Goal: Complete application form

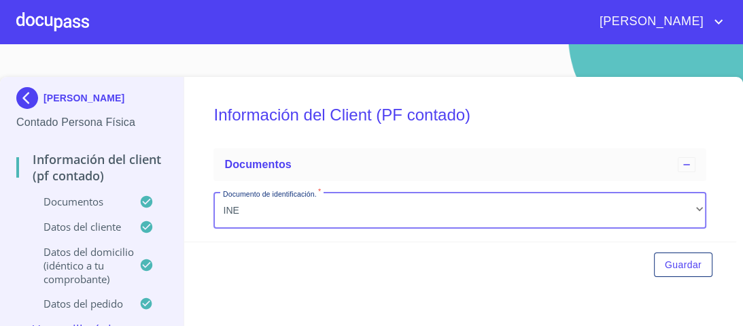
scroll to position [298, 0]
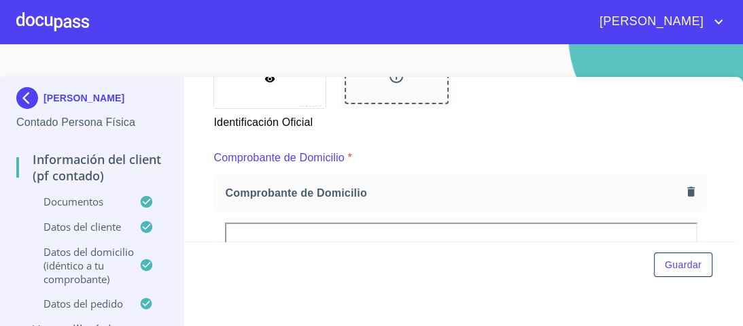
click at [65, 24] on div at bounding box center [52, 22] width 73 height 44
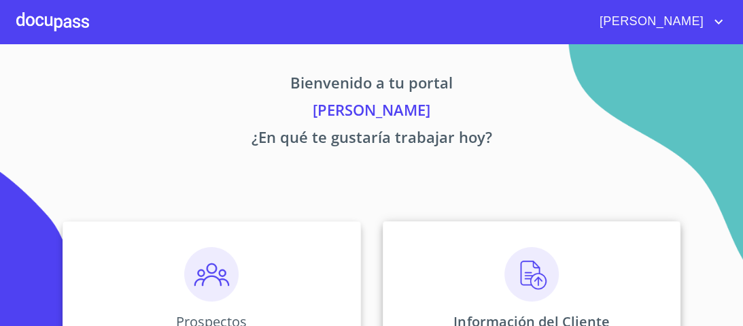
click at [532, 271] on img at bounding box center [531, 274] width 54 height 54
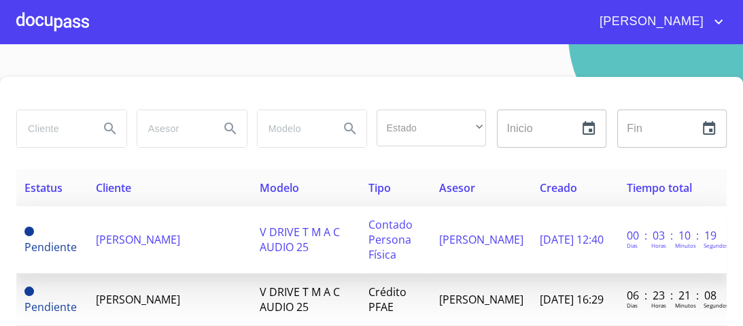
click at [298, 239] on span "V DRIVE T M A C AUDIO 25" at bounding box center [300, 239] width 80 height 30
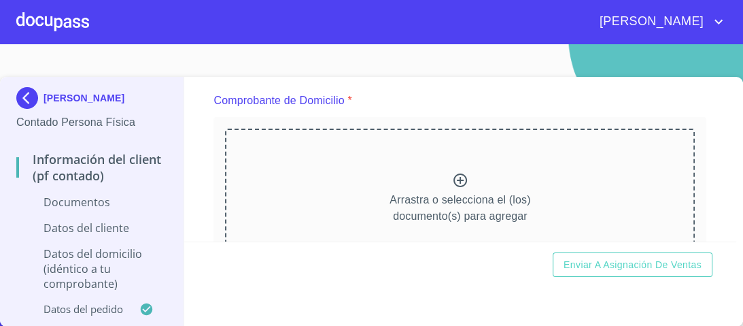
scroll to position [381, 0]
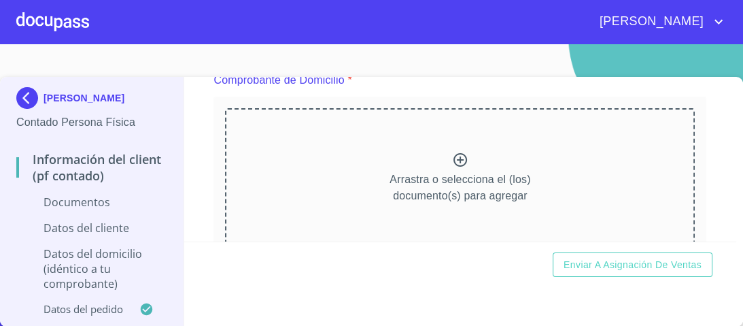
click at [452, 156] on icon at bounding box center [460, 160] width 16 height 16
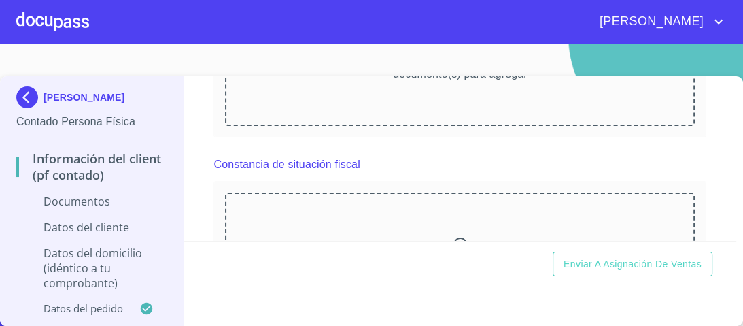
scroll to position [1088, 0]
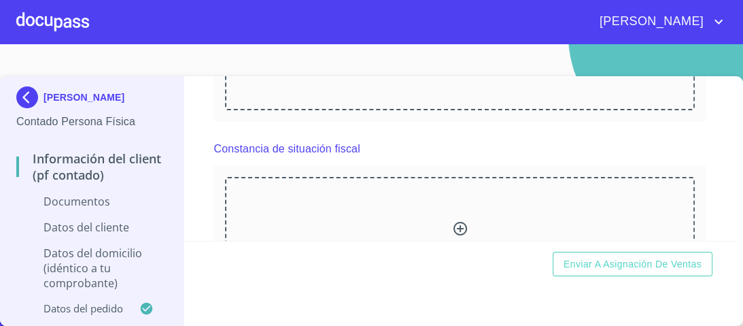
click at [456, 226] on icon at bounding box center [460, 228] width 16 height 16
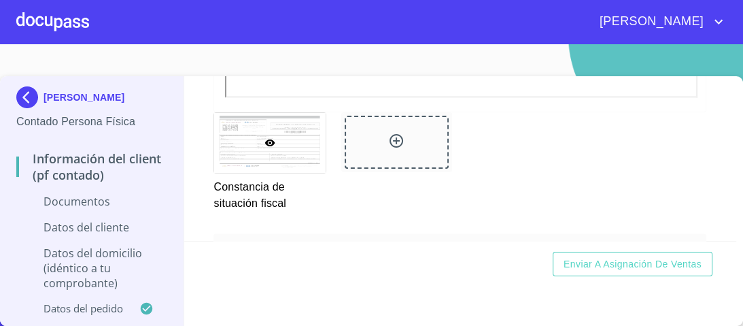
scroll to position [1592, 0]
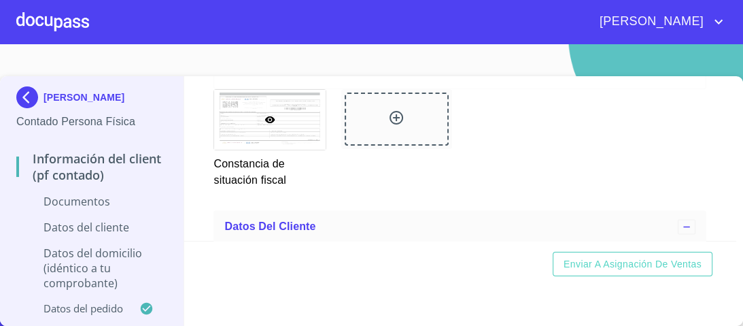
click at [390, 114] on icon at bounding box center [397, 118] width 14 height 14
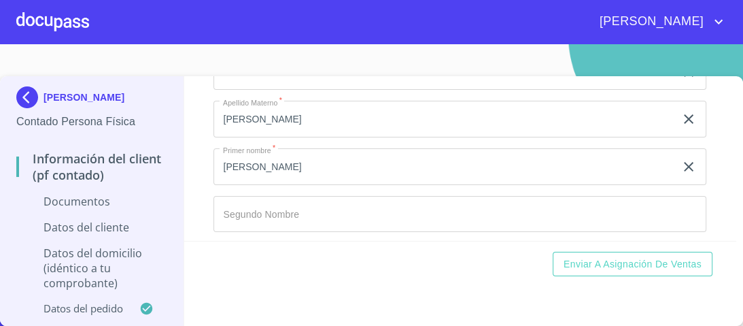
scroll to position [1864, 0]
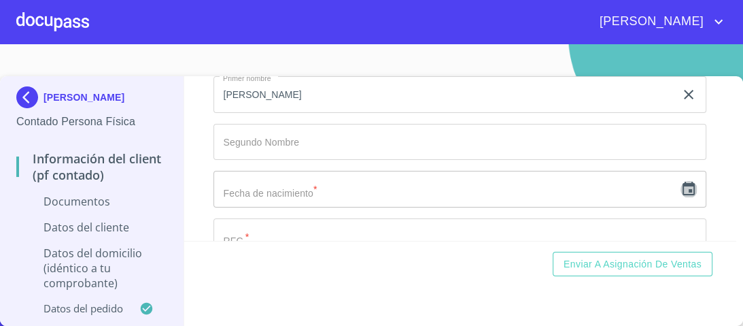
click at [681, 189] on icon "button" at bounding box center [689, 189] width 16 height 16
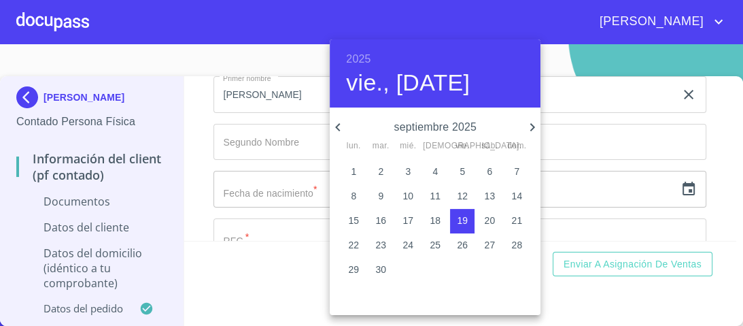
click at [354, 60] on h6 "2025" at bounding box center [358, 59] width 24 height 19
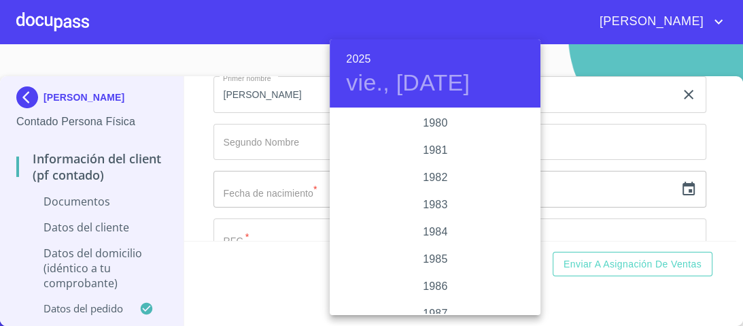
scroll to position [1401, 0]
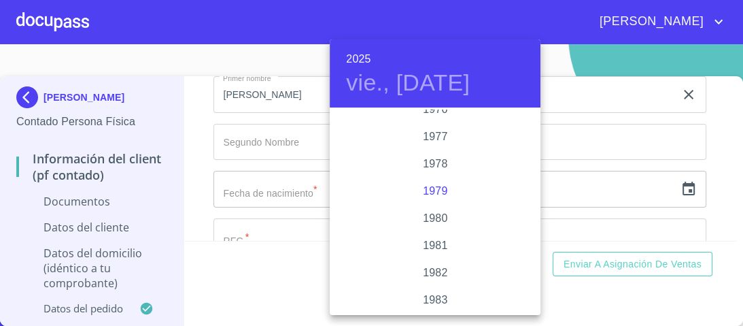
click at [428, 190] on div "1979" at bounding box center [435, 190] width 211 height 27
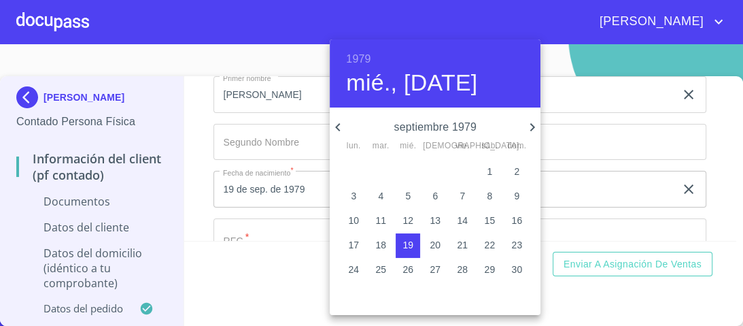
click at [409, 195] on p "5" at bounding box center [407, 196] width 5 height 14
type input "5 de sep. de 1979"
click at [606, 128] on div at bounding box center [371, 163] width 743 height 326
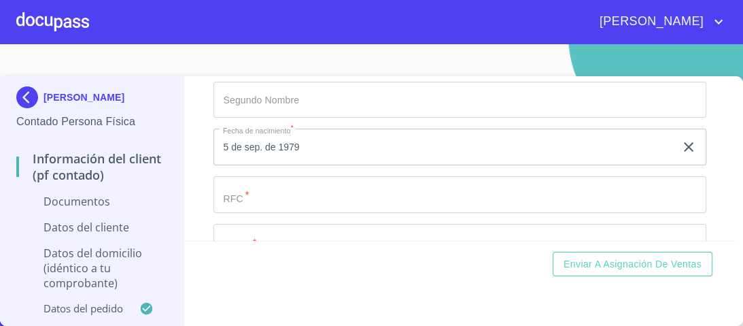
scroll to position [1973, 0]
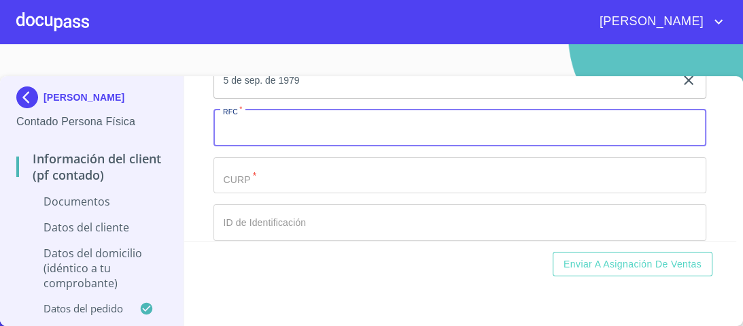
click at [234, 126] on input "Documento de identificación.   *" at bounding box center [459, 127] width 493 height 37
type input "PAAF79090544A"
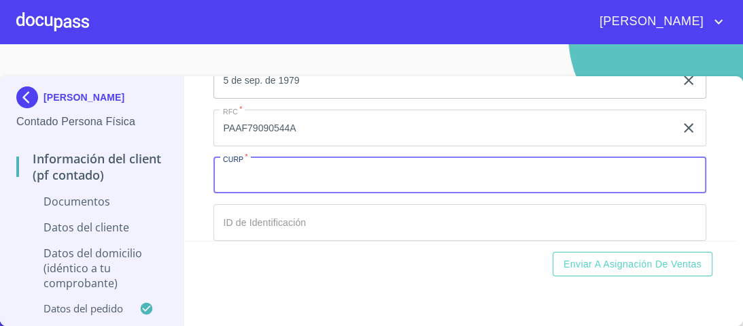
click at [256, 169] on input "Documento de identificación.   *" at bounding box center [459, 175] width 493 height 37
type input "PAAF790905HJCRRR01"
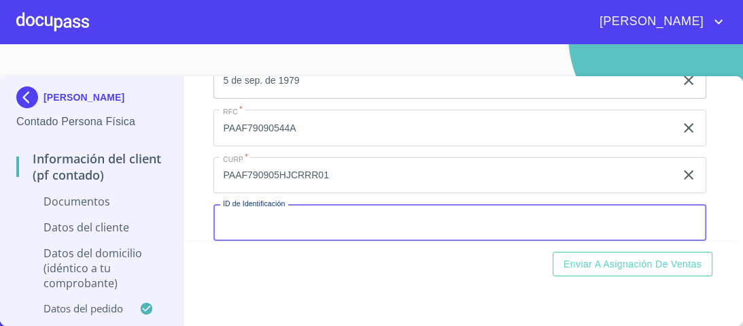
click at [253, 223] on input "Documento de identificación.   *" at bounding box center [459, 222] width 493 height 37
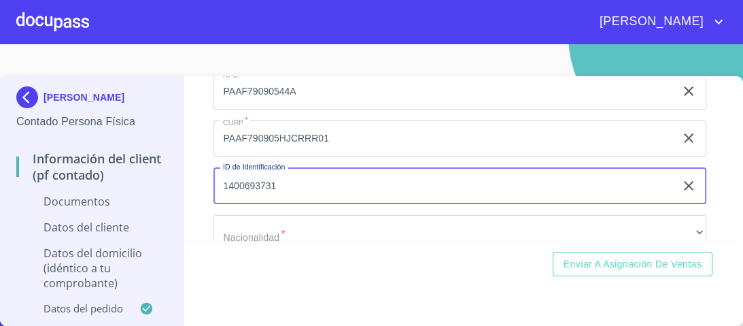
scroll to position [2082, 0]
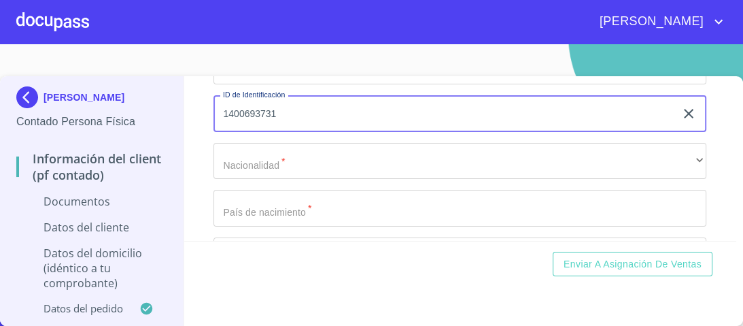
type input "1400693731"
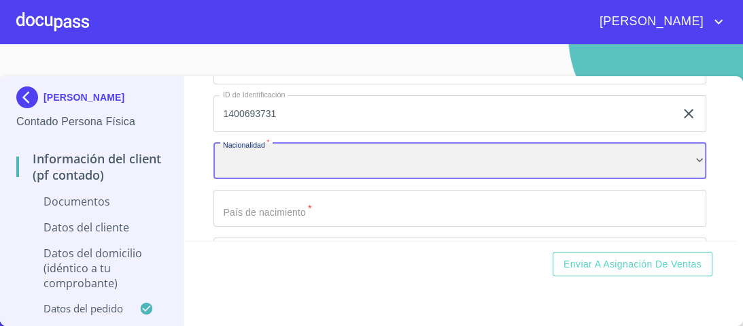
click at [264, 155] on div "​" at bounding box center [459, 161] width 493 height 37
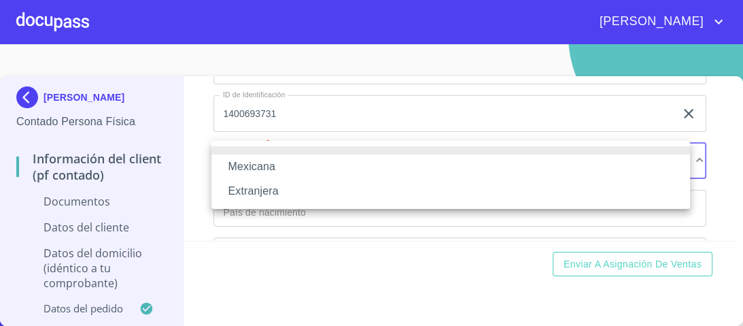
click at [262, 173] on li "Mexicana" at bounding box center [450, 166] width 479 height 24
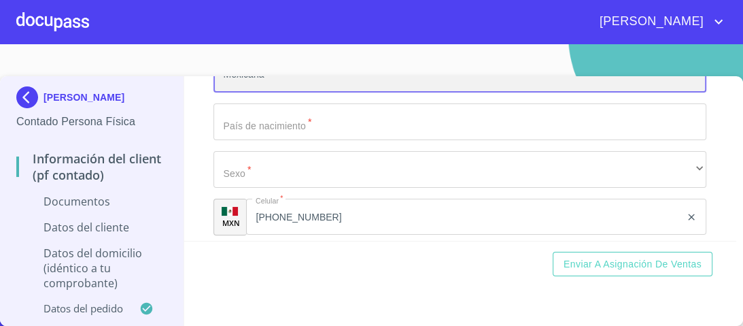
scroll to position [2191, 0]
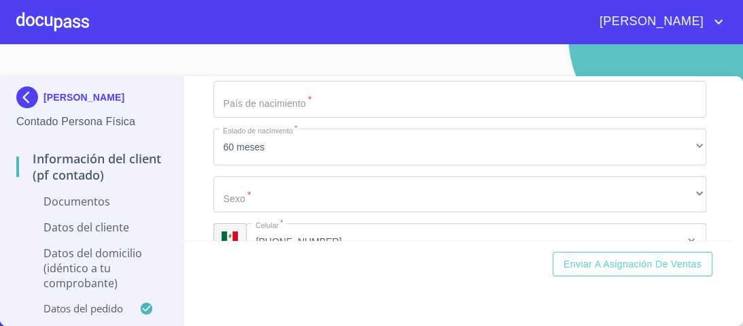
click at [237, 101] on input "Documento de identificación.   *" at bounding box center [459, 99] width 493 height 37
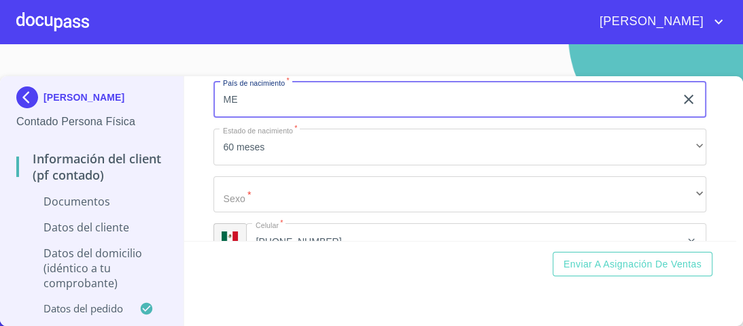
type input "[GEOGRAPHIC_DATA]"
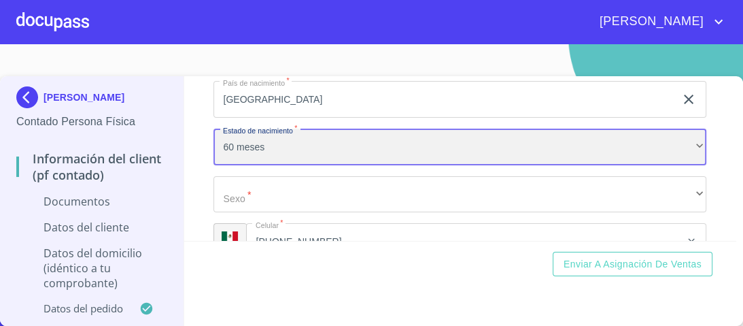
click at [267, 146] on div "60 meses" at bounding box center [459, 147] width 493 height 37
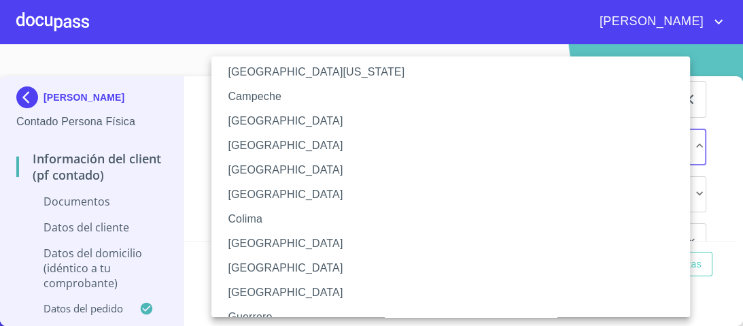
scroll to position [163, 0]
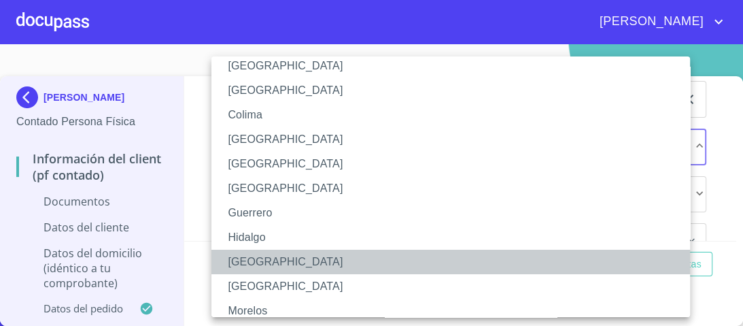
click at [238, 266] on li "[GEOGRAPHIC_DATA]" at bounding box center [454, 262] width 487 height 24
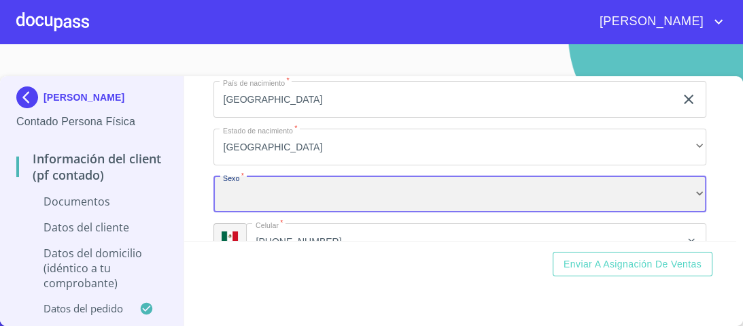
click at [239, 184] on div "​" at bounding box center [459, 194] width 493 height 37
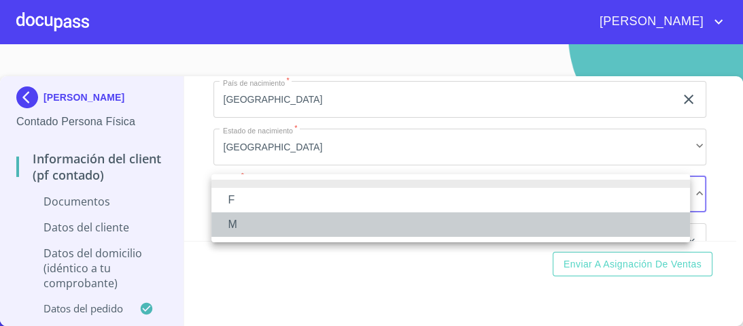
click at [237, 226] on li "M" at bounding box center [450, 224] width 479 height 24
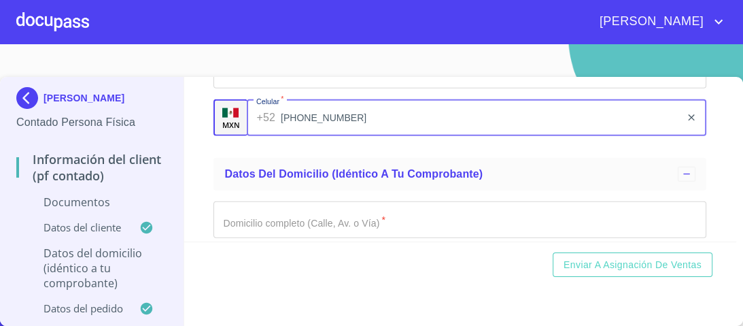
scroll to position [2369, 0]
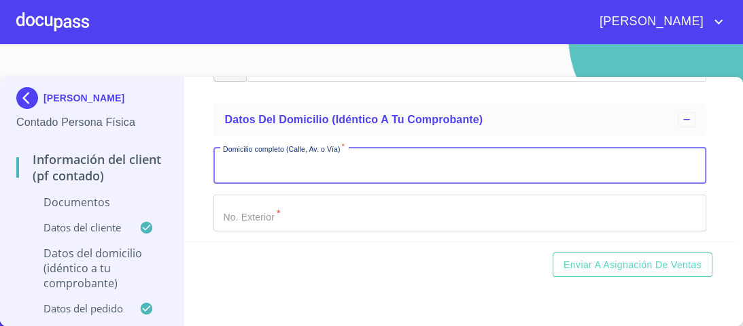
click at [243, 162] on input "Documento de identificación.   *" at bounding box center [459, 165] width 493 height 37
type input "[GEOGRAPHIC_DATA]"
click at [266, 210] on input "Documento de identificación.   *" at bounding box center [459, 212] width 493 height 37
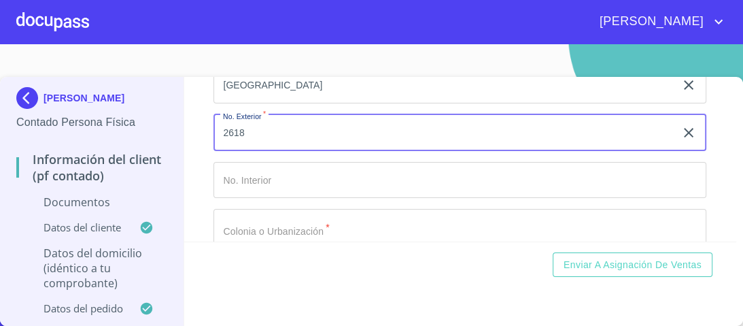
scroll to position [2478, 0]
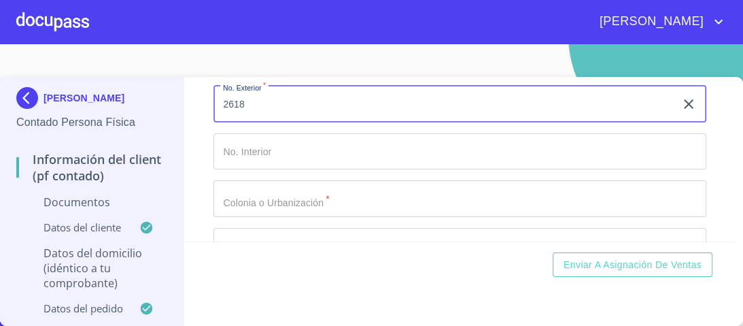
type input "2618"
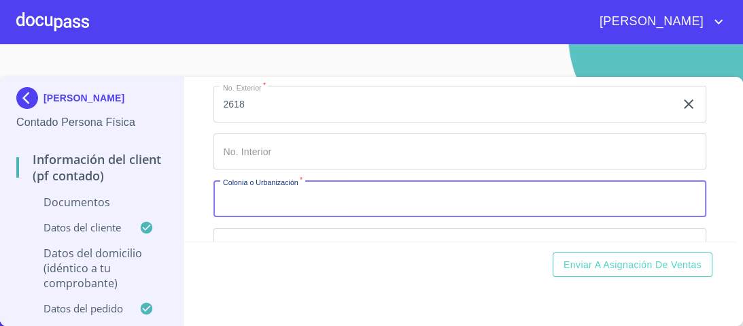
click at [241, 201] on input "Documento de identificación.   *" at bounding box center [459, 198] width 493 height 37
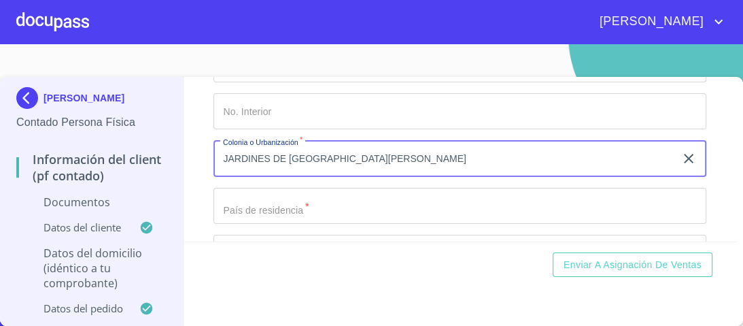
scroll to position [2587, 0]
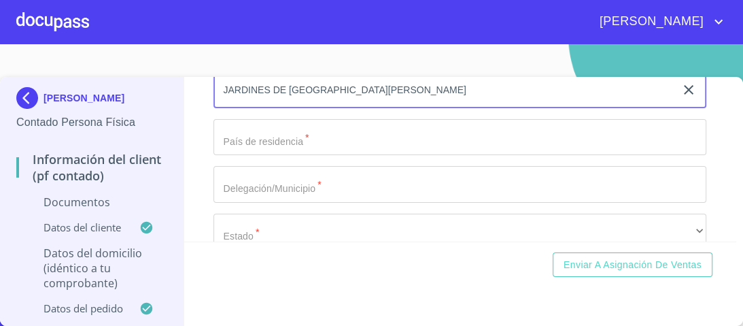
type input "JARDINES DE [GEOGRAPHIC_DATA][PERSON_NAME]"
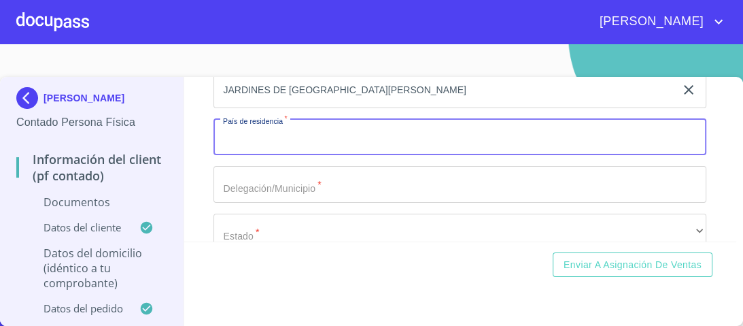
click at [241, 141] on input "Documento de identificación.   *" at bounding box center [459, 137] width 493 height 37
type input "[GEOGRAPHIC_DATA]"
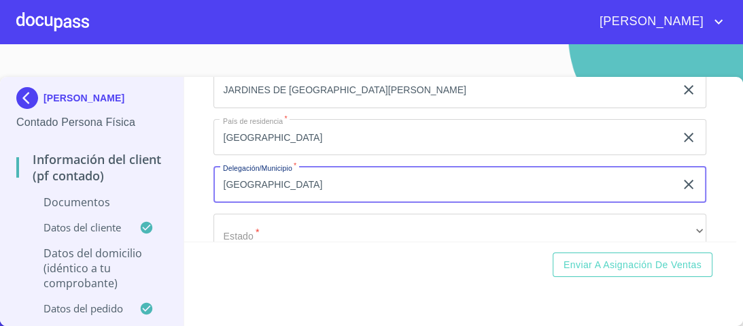
type input "[GEOGRAPHIC_DATA]"
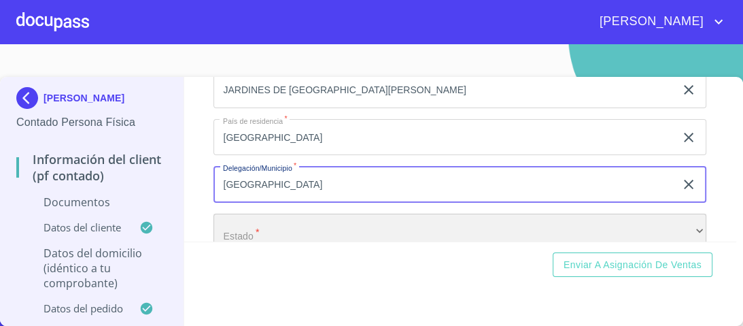
click at [259, 229] on div "​" at bounding box center [459, 231] width 493 height 37
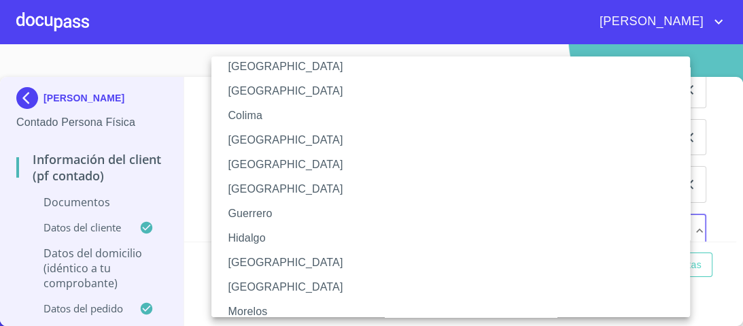
scroll to position [163, 0]
click at [248, 258] on li "[GEOGRAPHIC_DATA]" at bounding box center [454, 262] width 487 height 24
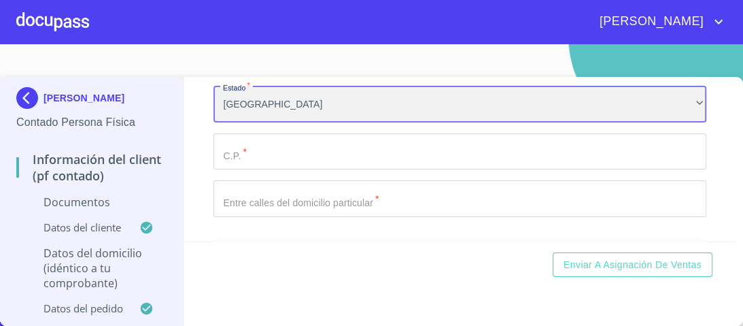
scroll to position [2755, 0]
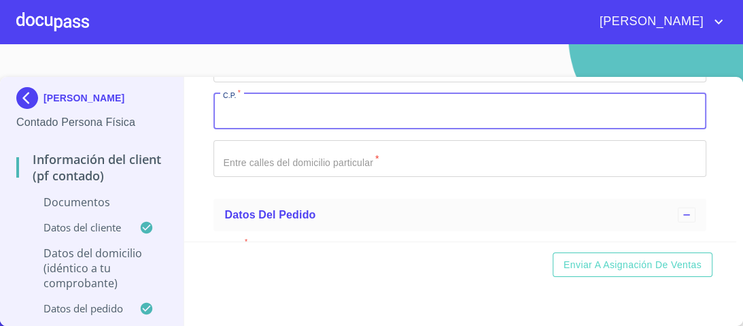
click at [237, 111] on input "Documento de identificación.   *" at bounding box center [459, 111] width 493 height 37
type input "44950"
click at [242, 158] on input "Documento de identificación.   *" at bounding box center [459, 158] width 493 height 37
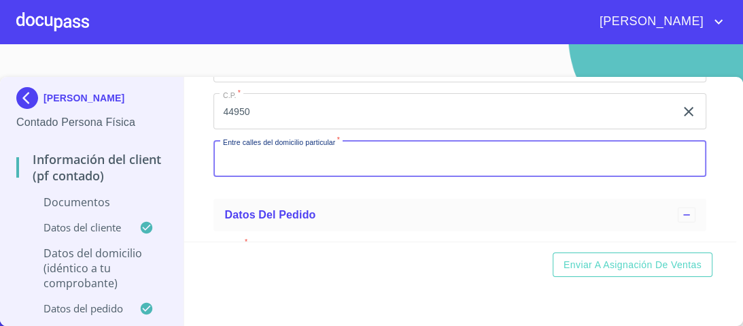
click at [252, 159] on input "Documento de identificación.   *" at bounding box center [459, 158] width 493 height 37
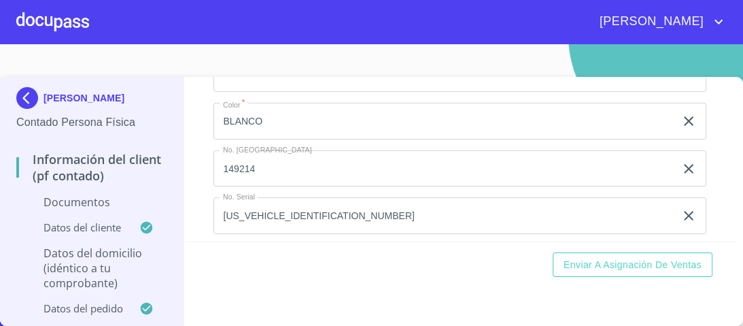
scroll to position [2994, 0]
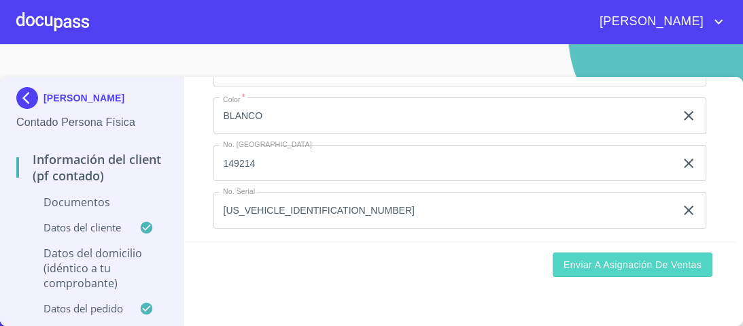
type input "[GEOGRAPHIC_DATA] Y CERRADA"
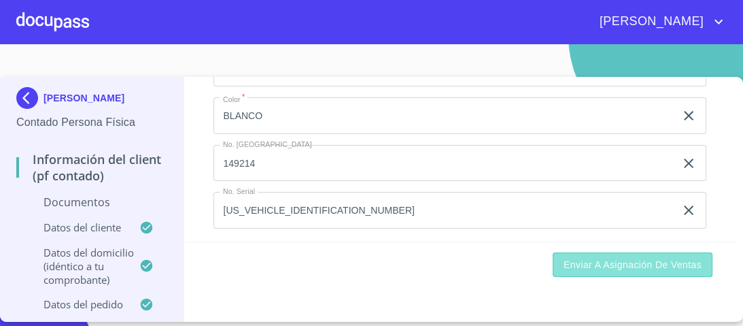
click at [628, 261] on span "Enviar a Asignación de Ventas" at bounding box center [633, 264] width 138 height 17
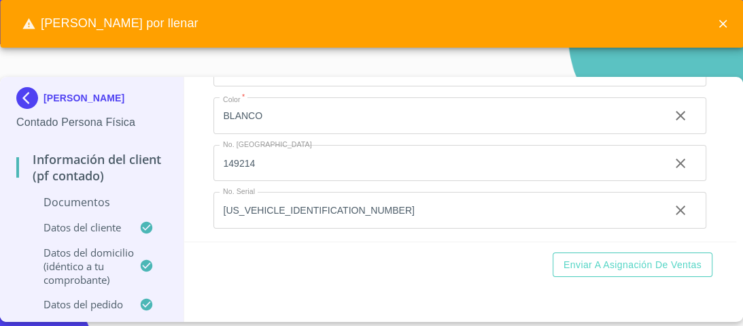
click at [369, 93] on div "Marca   * Nissan ​ Año 2025 ​ Color   * [PERSON_NAME] ​ No. Pedido 149214 ​ No.…" at bounding box center [459, 115] width 493 height 247
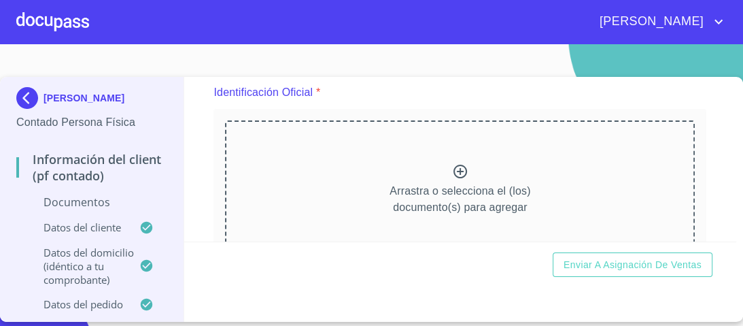
scroll to position [218, 0]
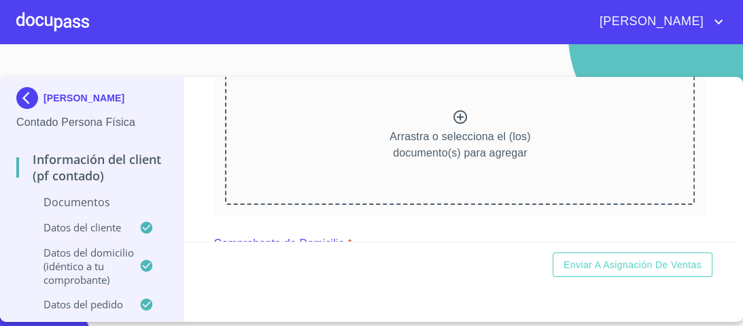
click at [455, 115] on icon at bounding box center [460, 117] width 16 height 16
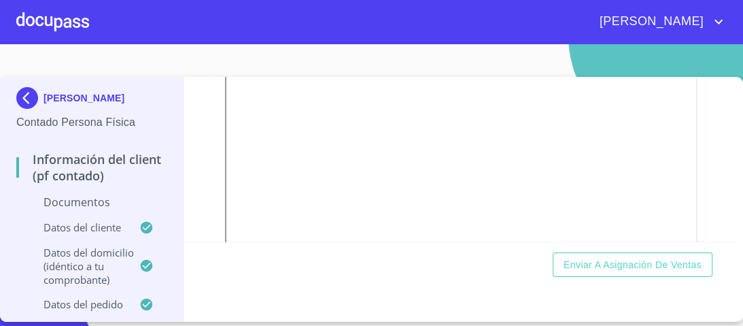
scroll to position [598, 0]
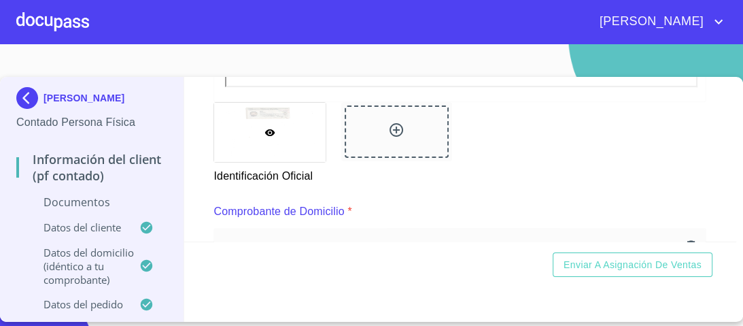
click at [392, 129] on icon at bounding box center [397, 130] width 14 height 14
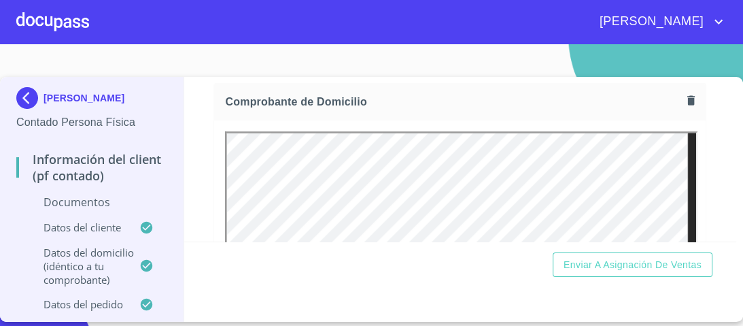
scroll to position [761, 0]
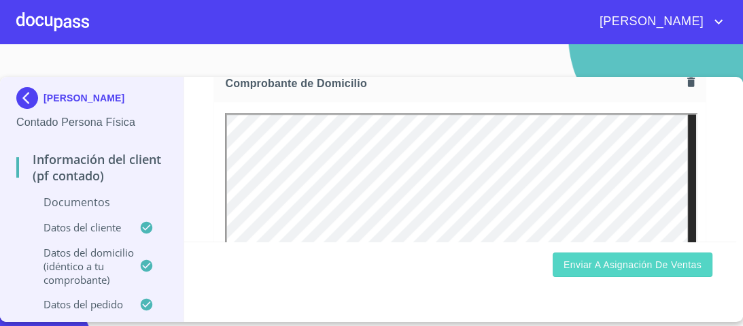
click at [630, 267] on span "Enviar a Asignación de Ventas" at bounding box center [633, 264] width 138 height 17
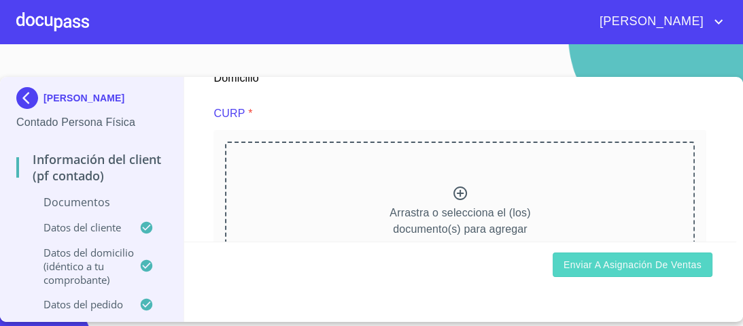
scroll to position [1251, 0]
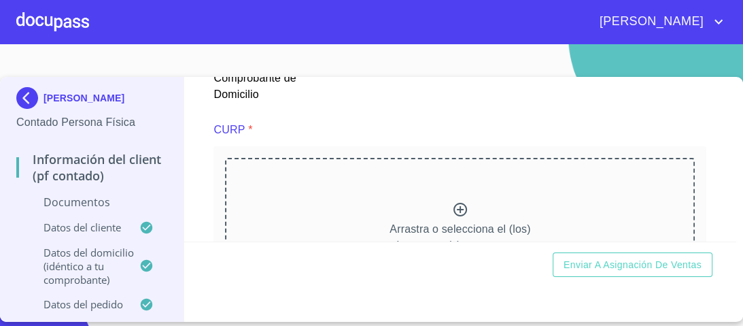
click at [453, 203] on icon at bounding box center [460, 210] width 14 height 14
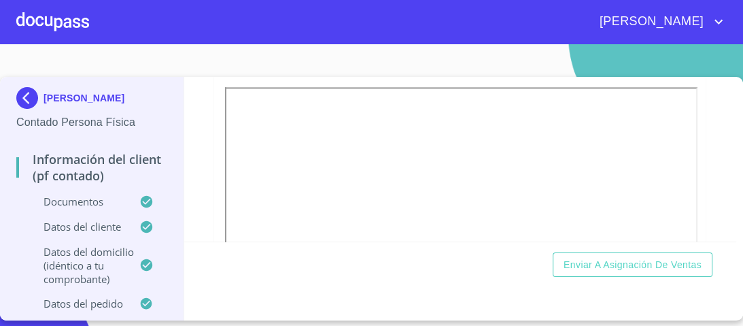
scroll to position [1360, 0]
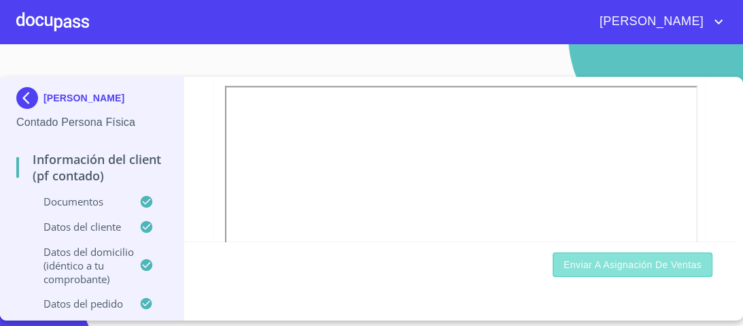
click at [636, 266] on span "Enviar a Asignación de Ventas" at bounding box center [633, 264] width 138 height 17
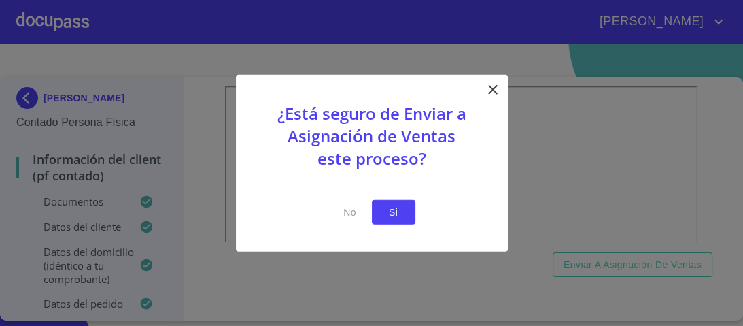
click at [400, 212] on span "Si" at bounding box center [394, 211] width 22 height 17
